Goal: Transaction & Acquisition: Purchase product/service

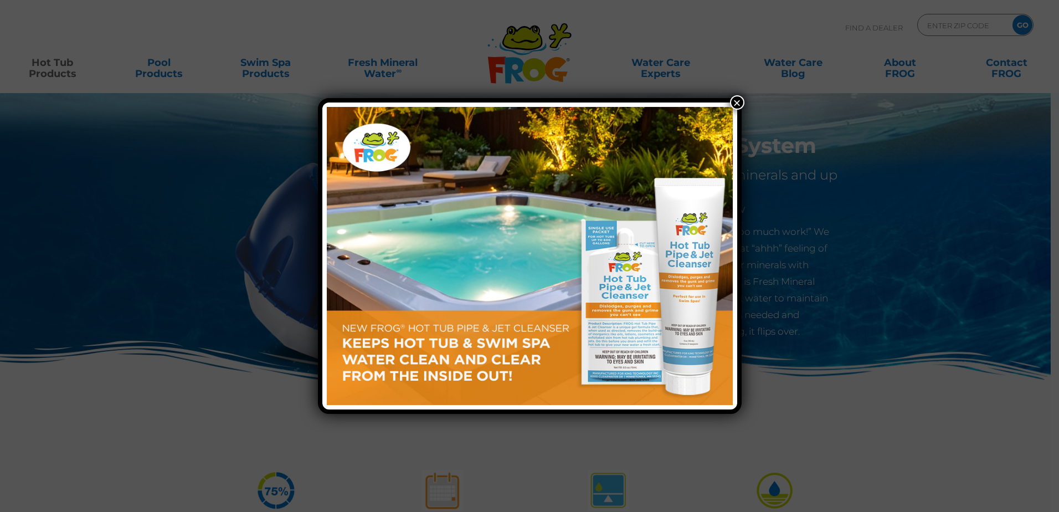
click at [734, 98] on button "×" at bounding box center [737, 102] width 14 height 14
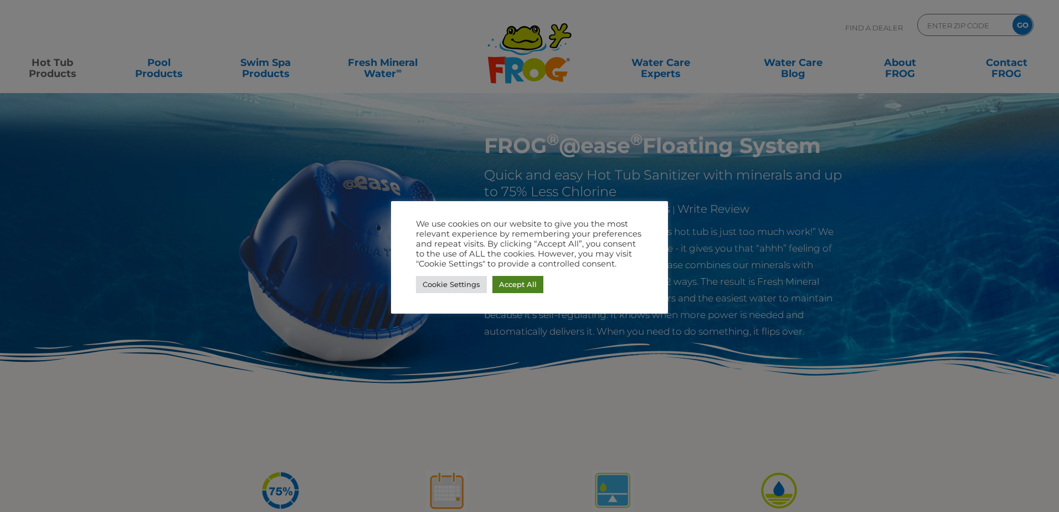
click at [532, 281] on link "Accept All" at bounding box center [517, 284] width 51 height 17
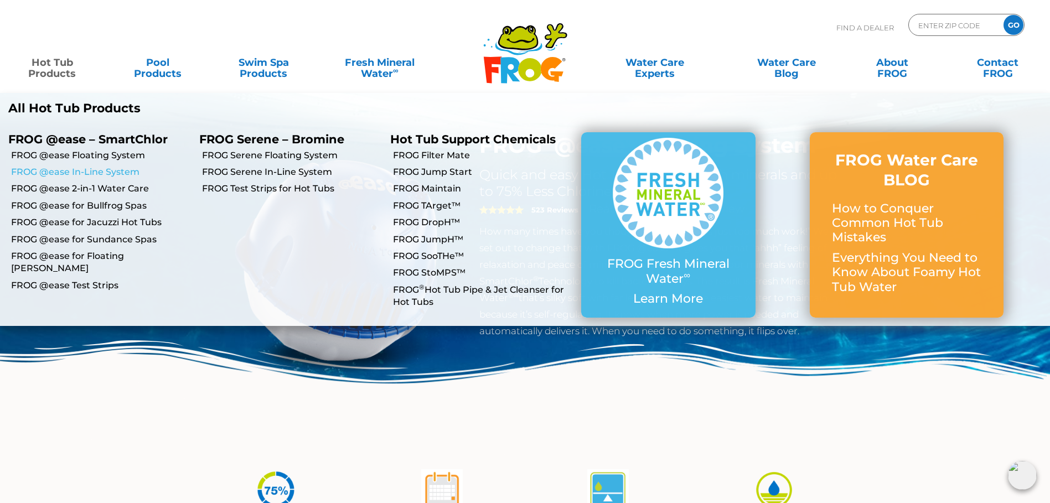
click at [96, 172] on link "FROG @ease In-Line System" at bounding box center [101, 172] width 180 height 12
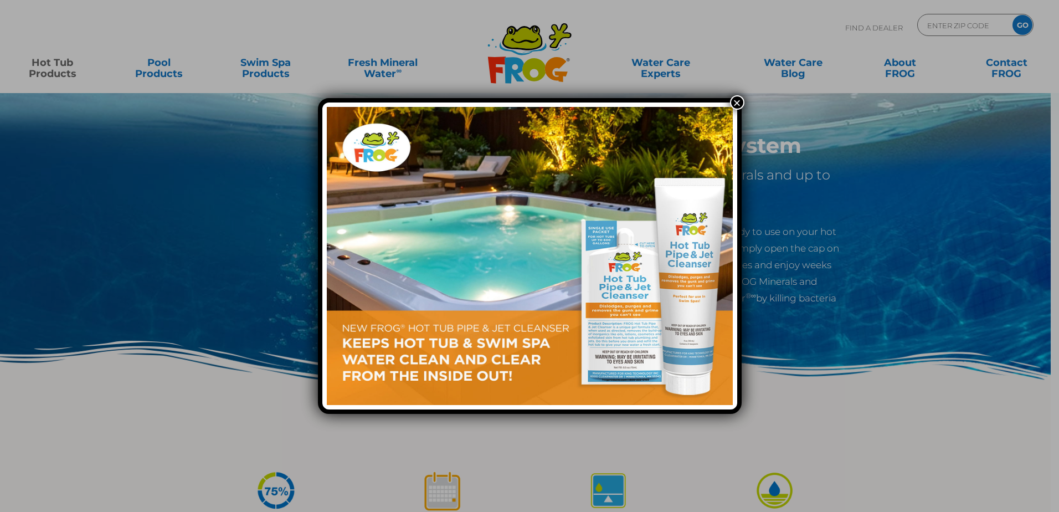
click at [740, 102] on button "×" at bounding box center [737, 102] width 14 height 14
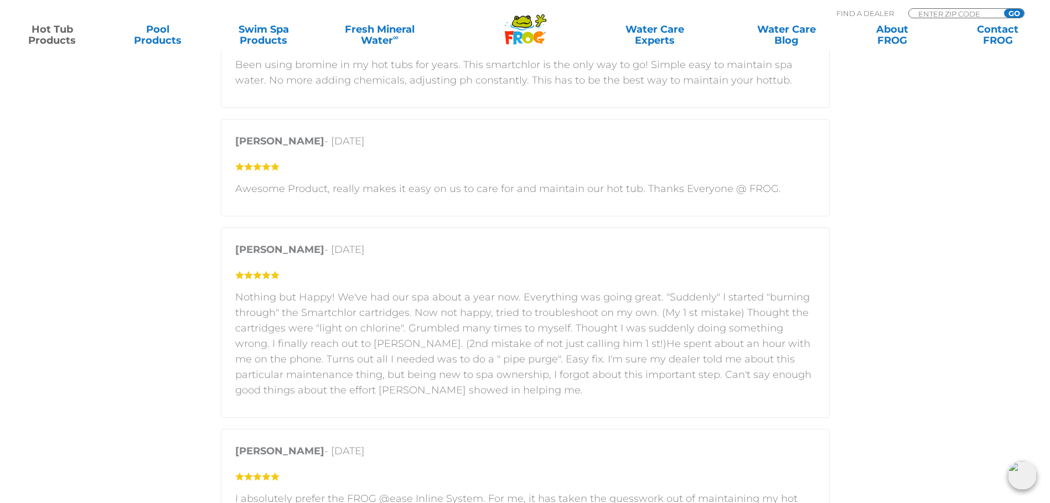
scroll to position [1772, 0]
